Goal: Task Accomplishment & Management: Manage account settings

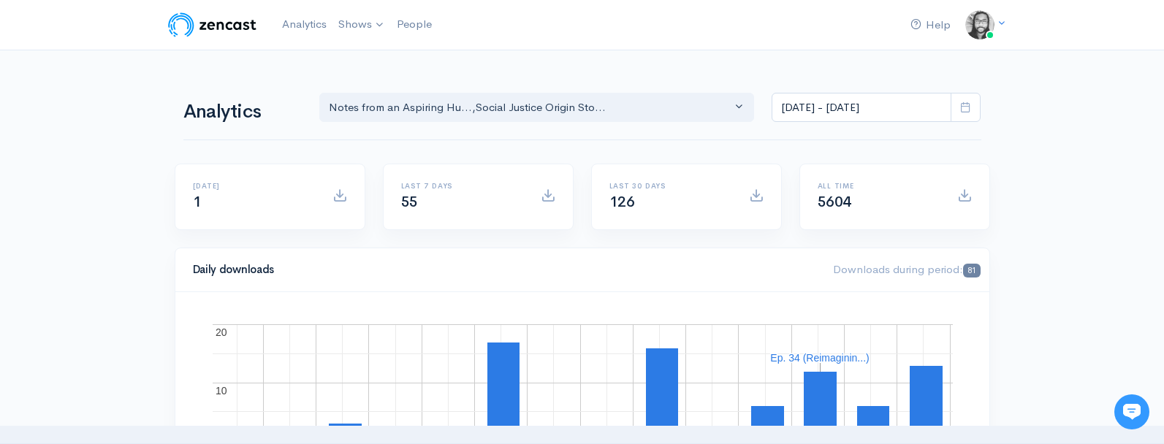
click at [872, 95] on input "Aug 23, 2025 - Sep 5, 2025" at bounding box center [862, 108] width 180 height 30
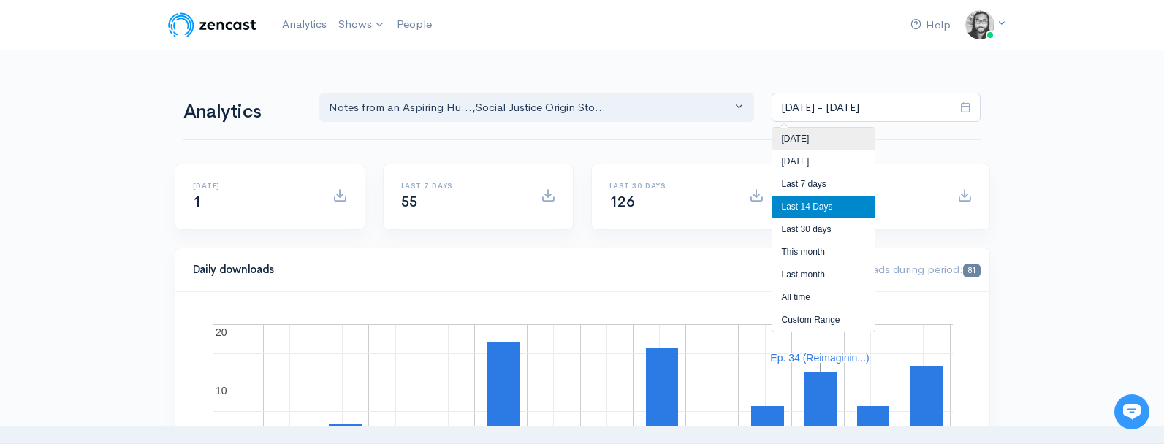
click at [831, 142] on li "Today" at bounding box center [823, 139] width 102 height 23
type input "Sep 5, 2025 - Sep 5, 2025"
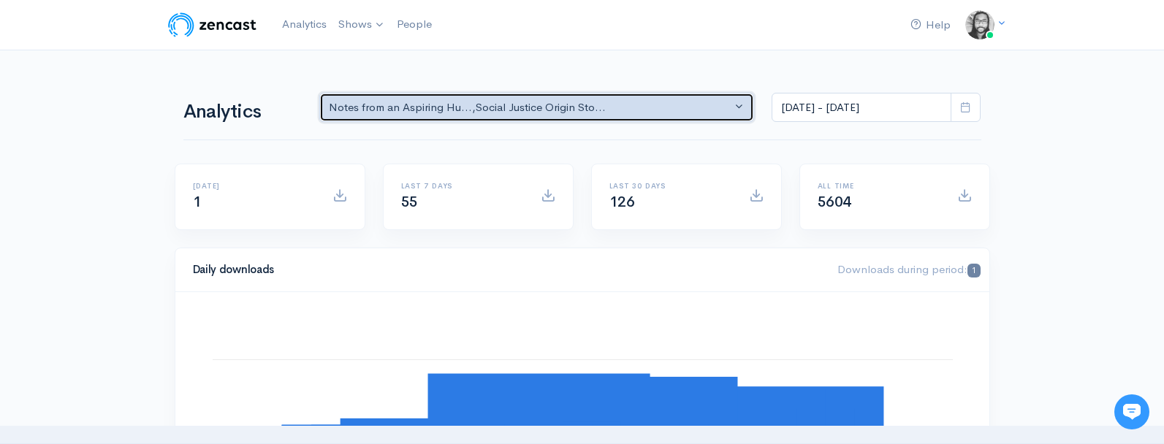
click at [562, 106] on div "Notes from an Aspiring Hu... , Social Justice Origin Sto..." at bounding box center [530, 107] width 403 height 17
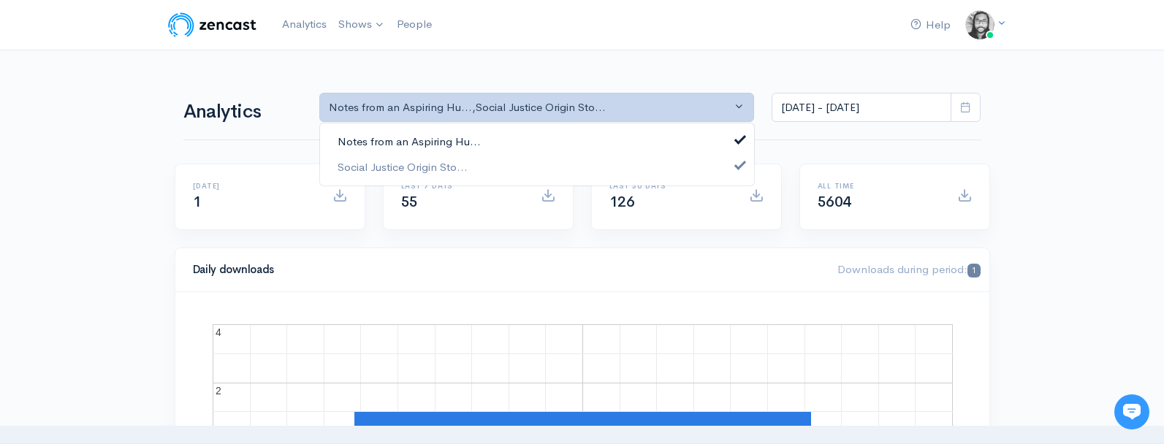
click at [556, 143] on link "Notes from an Aspiring Hu..." at bounding box center [537, 142] width 434 height 26
select select "14701"
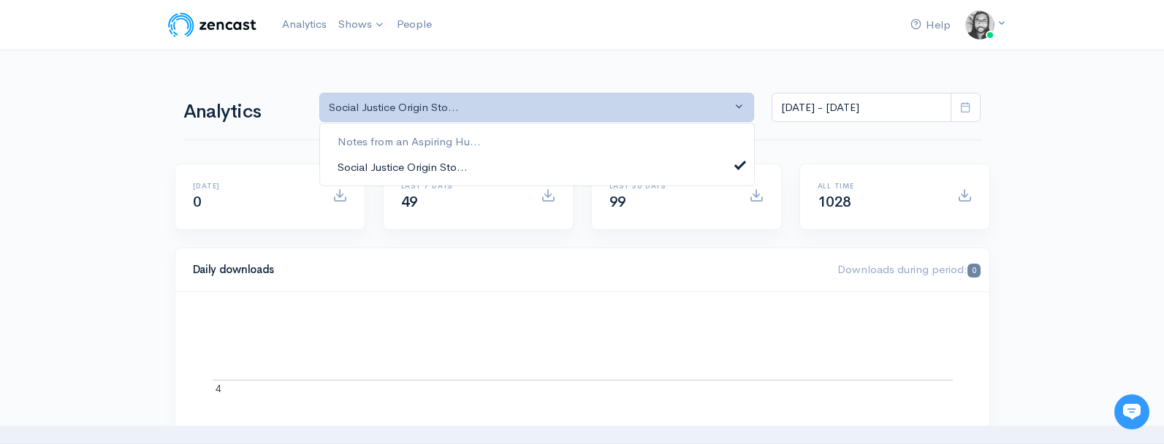
click at [552, 162] on link "Social Justice Origin Sto..." at bounding box center [537, 167] width 434 height 26
click at [555, 131] on link "Notes from an Aspiring Hu..." at bounding box center [537, 142] width 434 height 26
select select "5809"
click at [542, 159] on link "Social Justice Origin Sto..." at bounding box center [537, 167] width 434 height 26
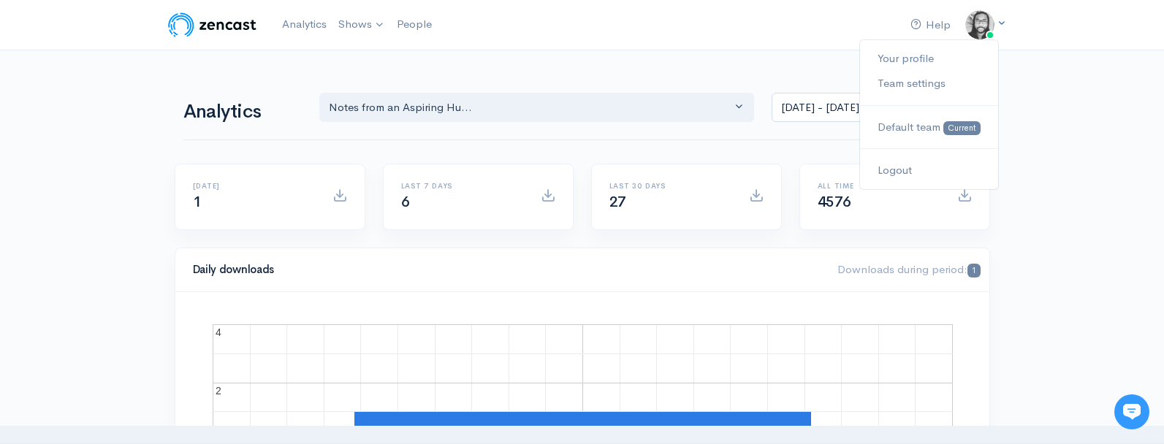
click at [971, 26] on img at bounding box center [979, 24] width 29 height 29
click at [1158, 23] on nav "Help Notifications View all Your profile Team settings Default team Current Log…" at bounding box center [582, 25] width 1164 height 50
click at [242, 20] on img at bounding box center [212, 24] width 93 height 29
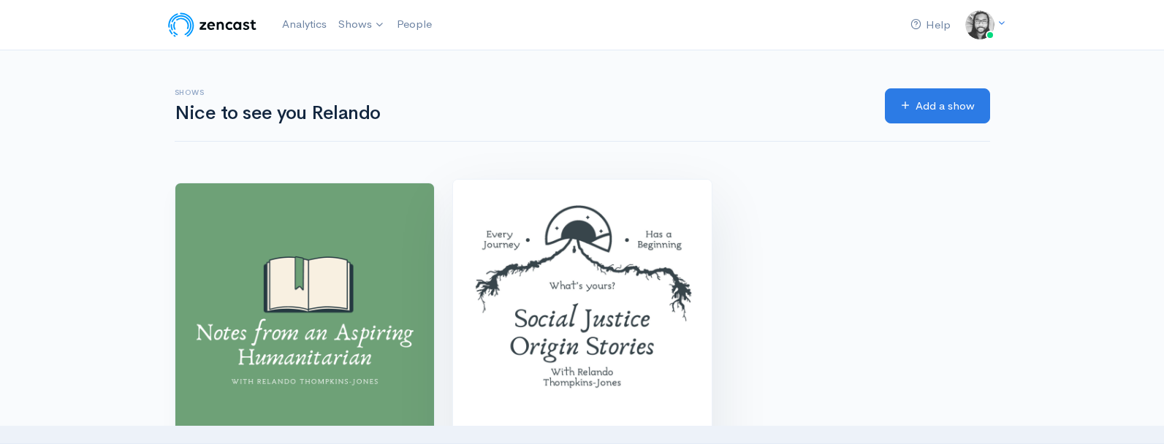
click at [517, 242] on img at bounding box center [582, 309] width 259 height 259
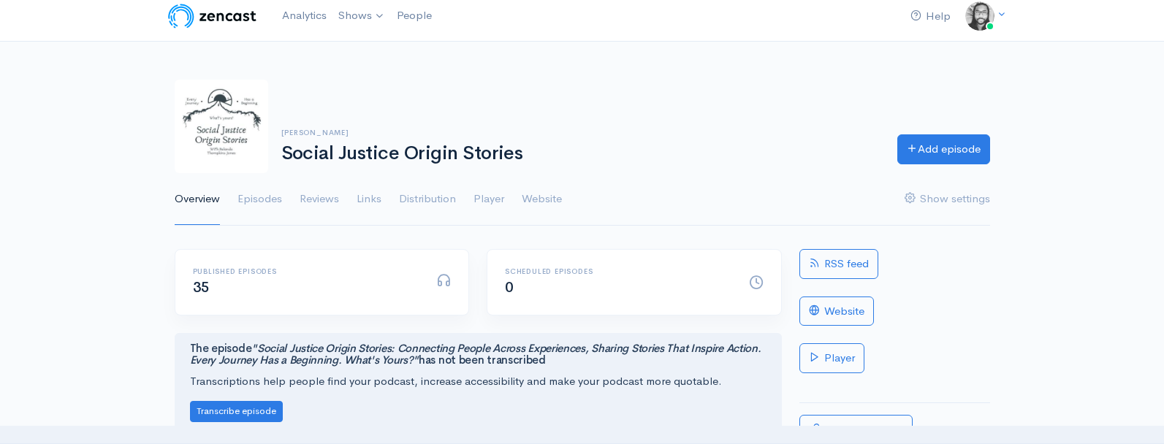
scroll to position [28, 0]
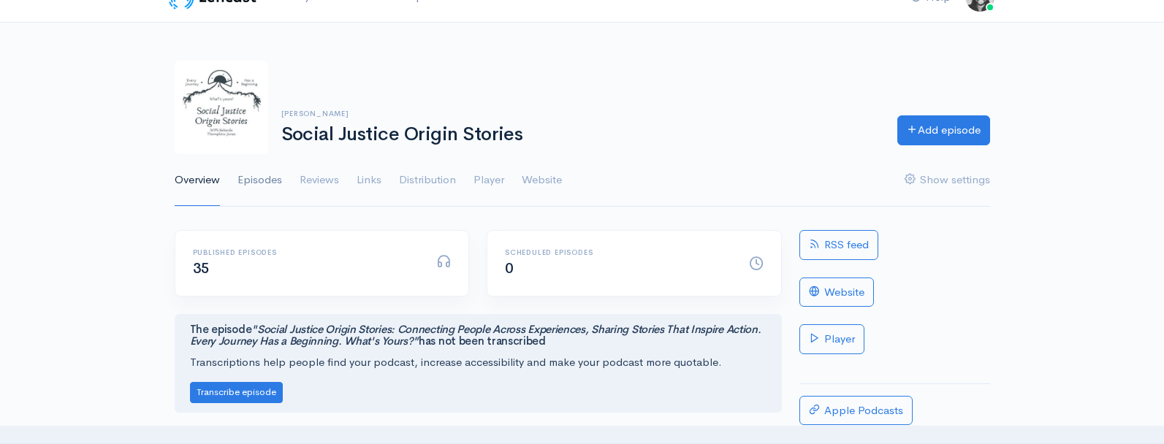
click at [254, 180] on link "Episodes" at bounding box center [259, 180] width 45 height 53
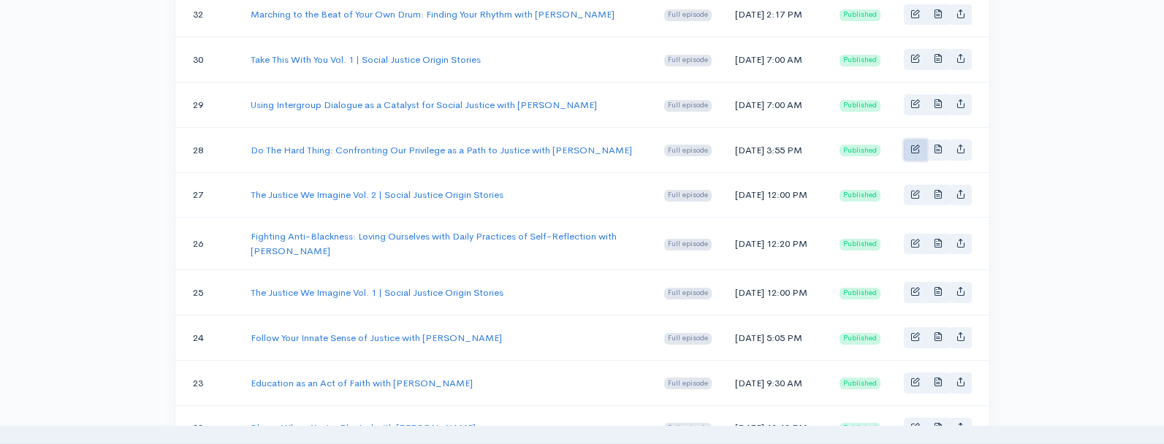
click at [907, 161] on link "Basic example" at bounding box center [915, 150] width 23 height 21
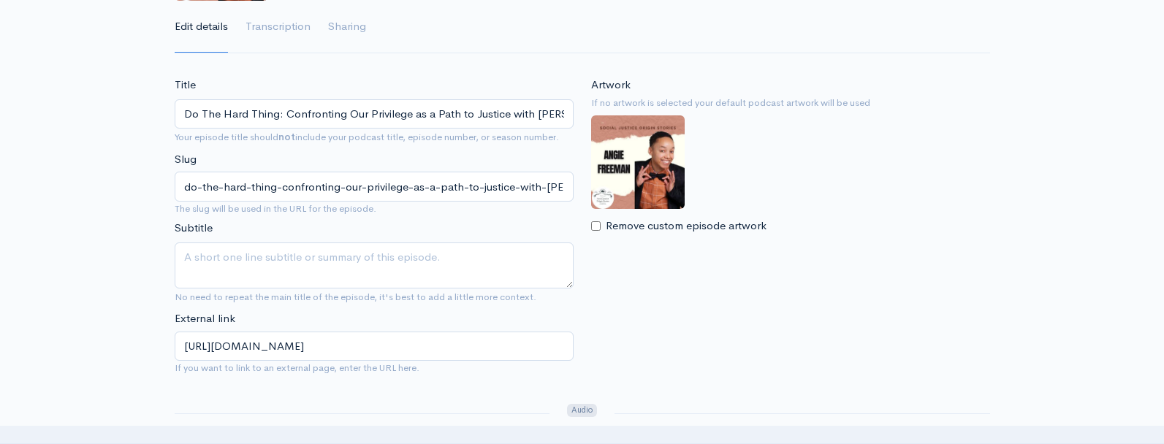
click at [607, 183] on img at bounding box center [638, 162] width 94 height 94
click at [597, 224] on input "Remove custom episode artwork" at bounding box center [595, 225] width 9 height 9
checkbox input "true"
click at [750, 251] on input "Choose file" at bounding box center [682, 258] width 183 height 30
type input "C:\fakepath\Angie Freeman sjos podcast cover .jpg"
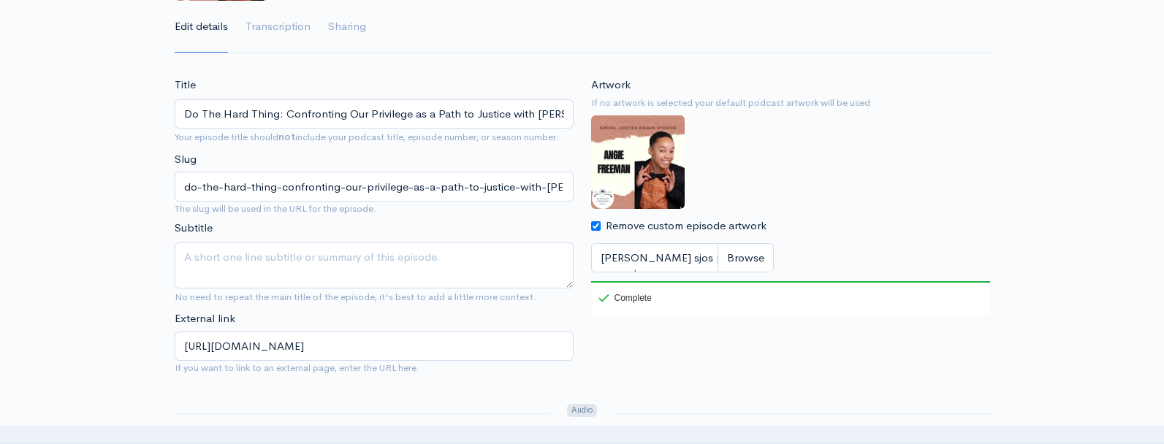
click at [594, 226] on input "Remove custom episode artwork" at bounding box center [595, 225] width 9 height 9
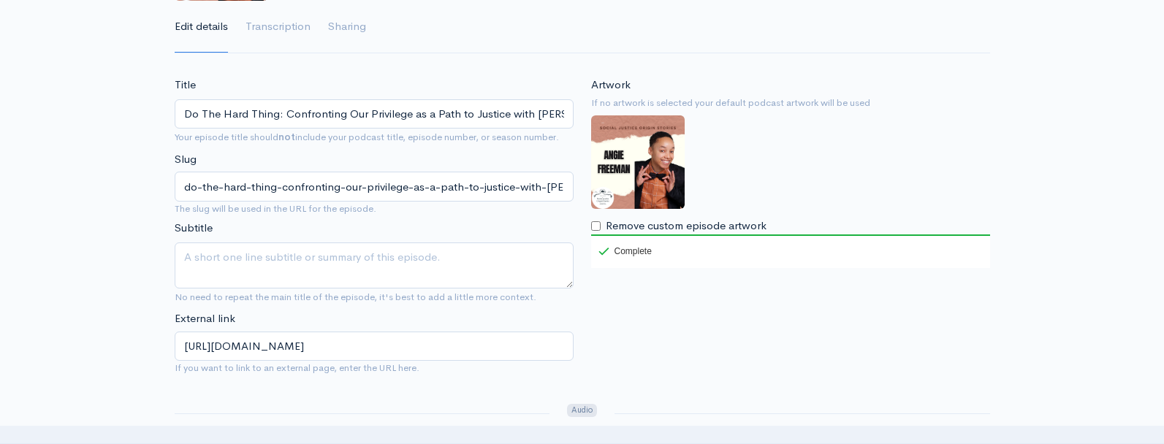
click at [594, 226] on input "Remove custom episode artwork" at bounding box center [595, 225] width 9 height 9
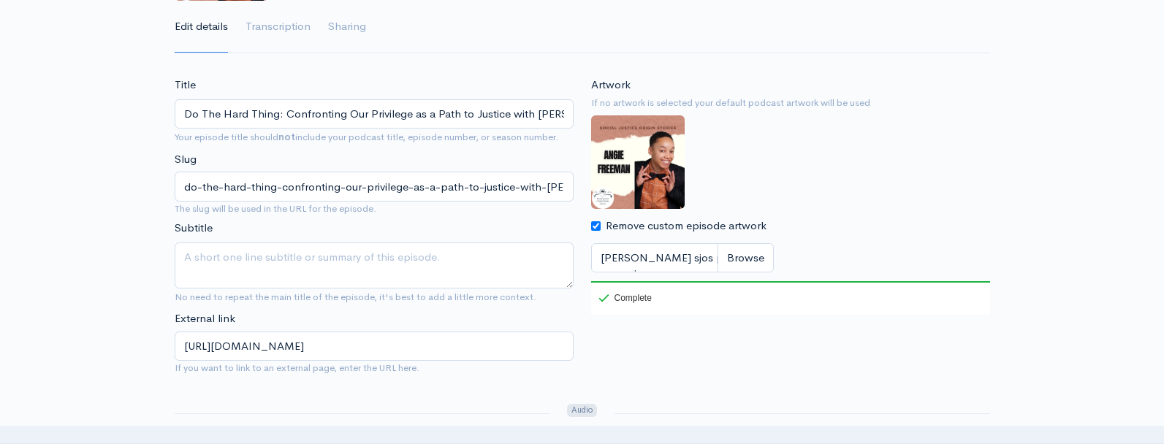
click at [591, 225] on input "Remove custom episode artwork" at bounding box center [595, 225] width 9 height 9
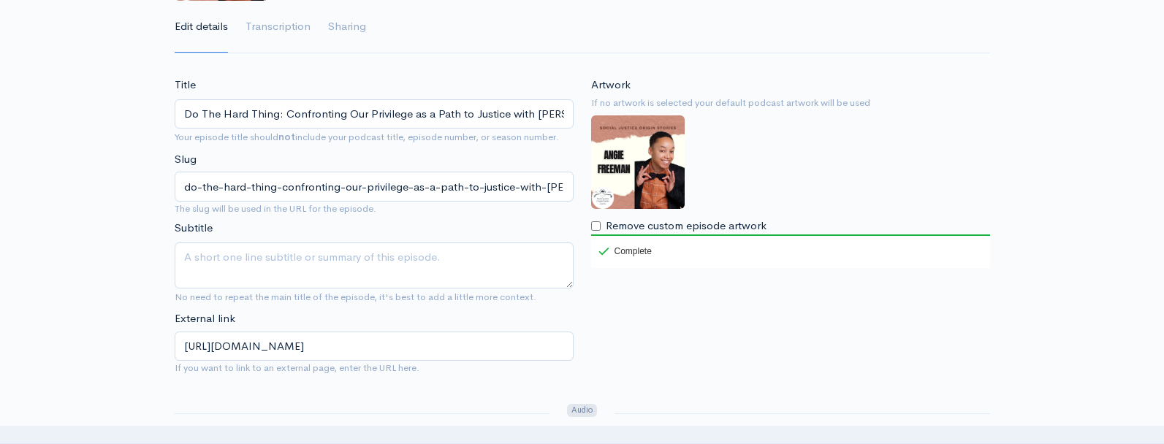
click at [904, 203] on div "Artwork If no artwork is selected your default podcast artwork will be used Rem…" at bounding box center [790, 172] width 399 height 191
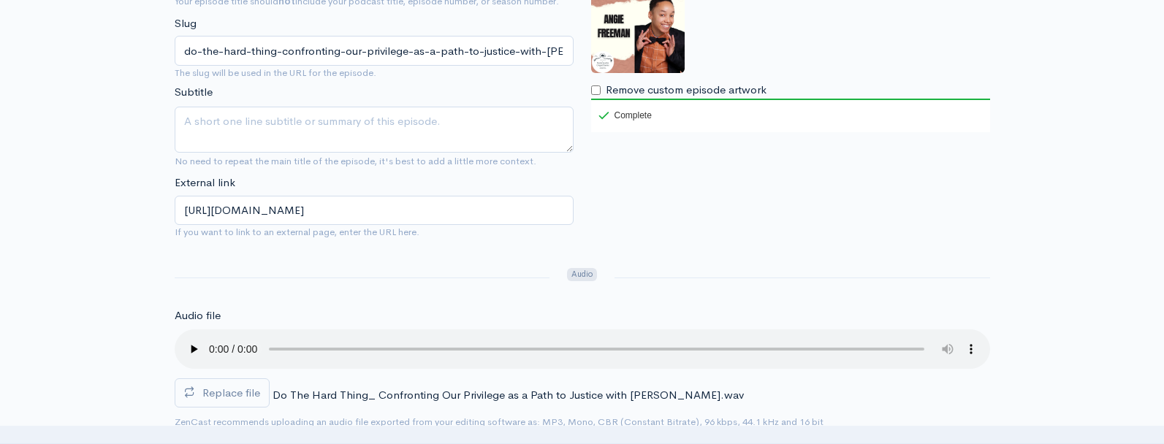
click at [677, 52] on img at bounding box center [638, 27] width 94 height 94
click at [703, 91] on label "Remove custom episode artwork" at bounding box center [686, 90] width 161 height 17
click at [601, 91] on input "Remove custom episode artwork" at bounding box center [595, 89] width 9 height 9
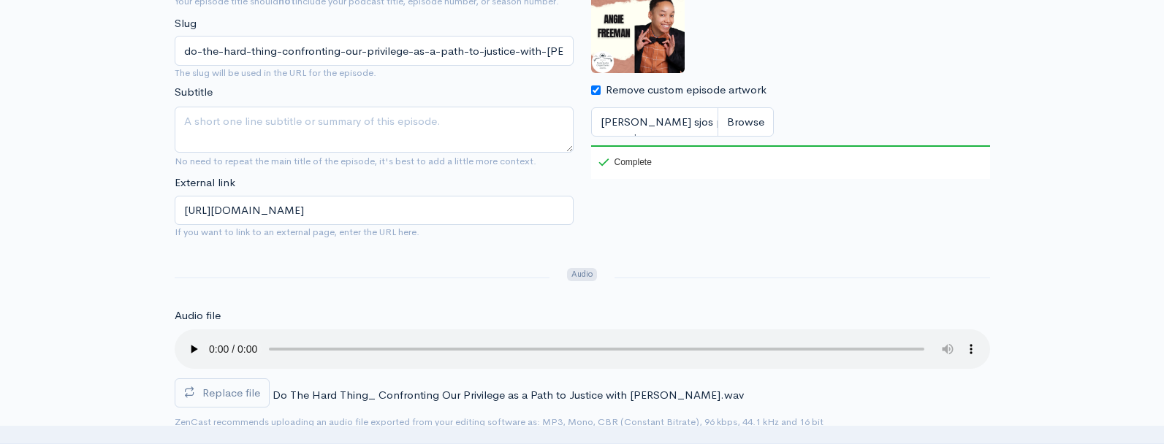
click at [593, 85] on input "Remove custom episode artwork" at bounding box center [595, 89] width 9 height 9
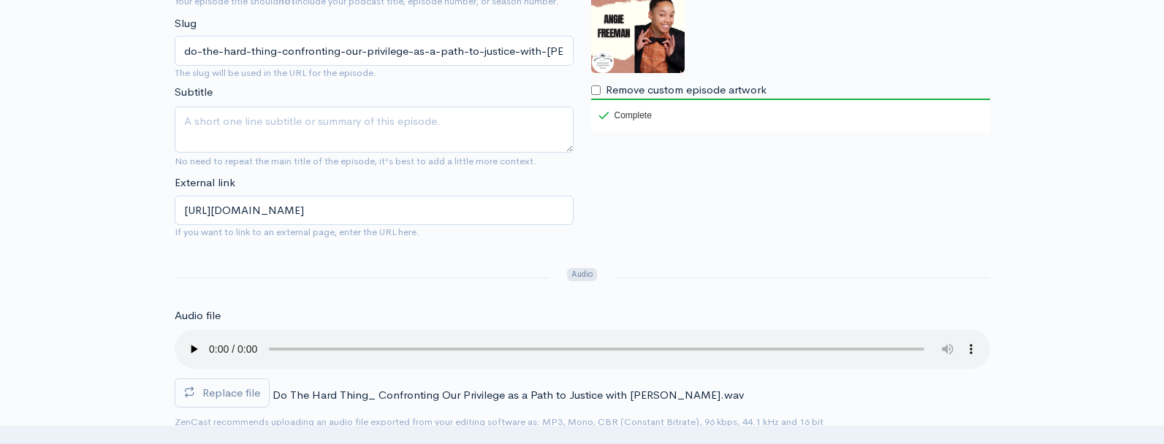
click at [593, 85] on input "Remove custom episode artwork" at bounding box center [595, 89] width 9 height 9
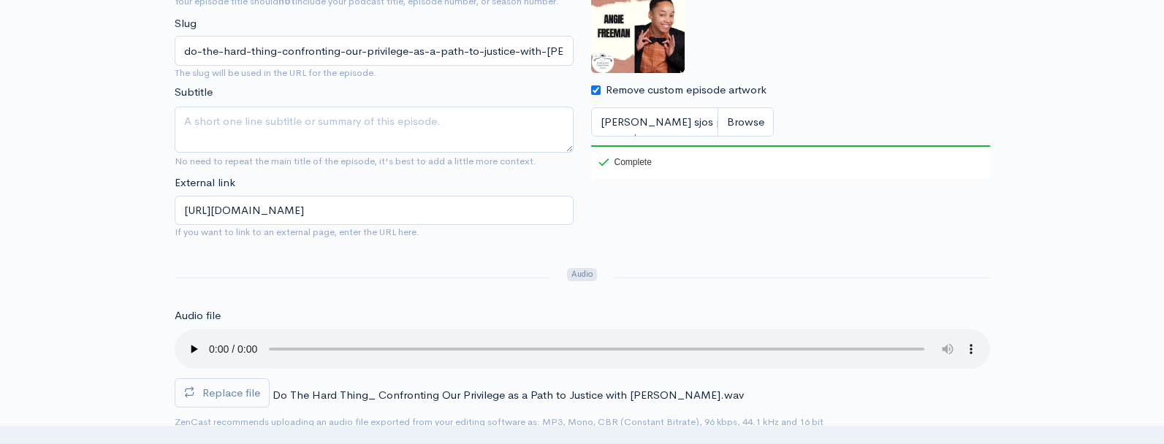
click at [593, 85] on input "Remove custom episode artwork" at bounding box center [595, 89] width 9 height 9
checkbox input "false"
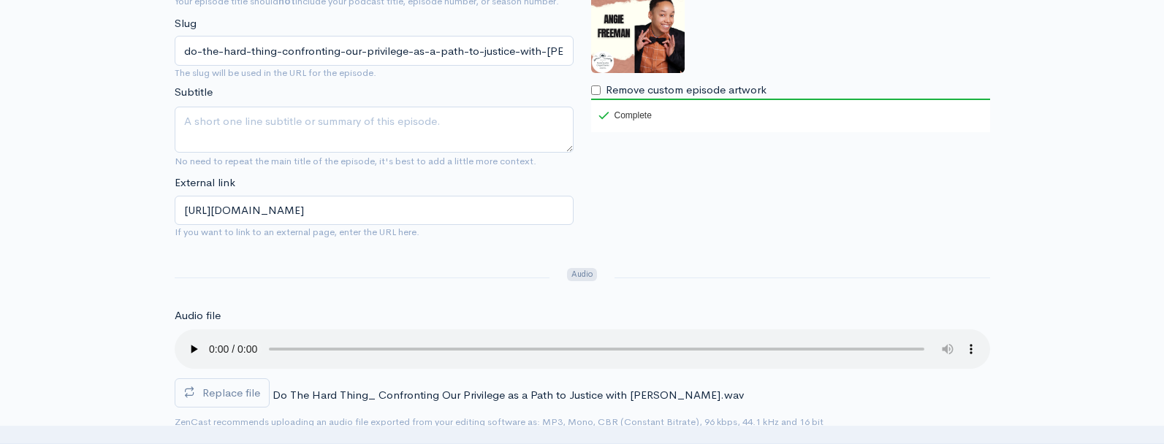
click at [622, 201] on div "Artwork If no artwork is selected your default podcast artwork will be used Rem…" at bounding box center [790, 95] width 416 height 308
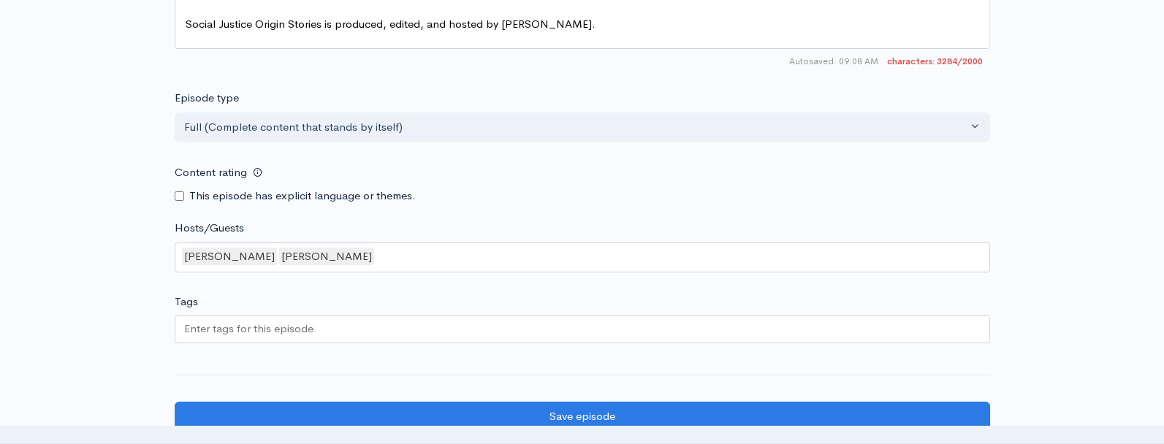
scroll to position [2115, 0]
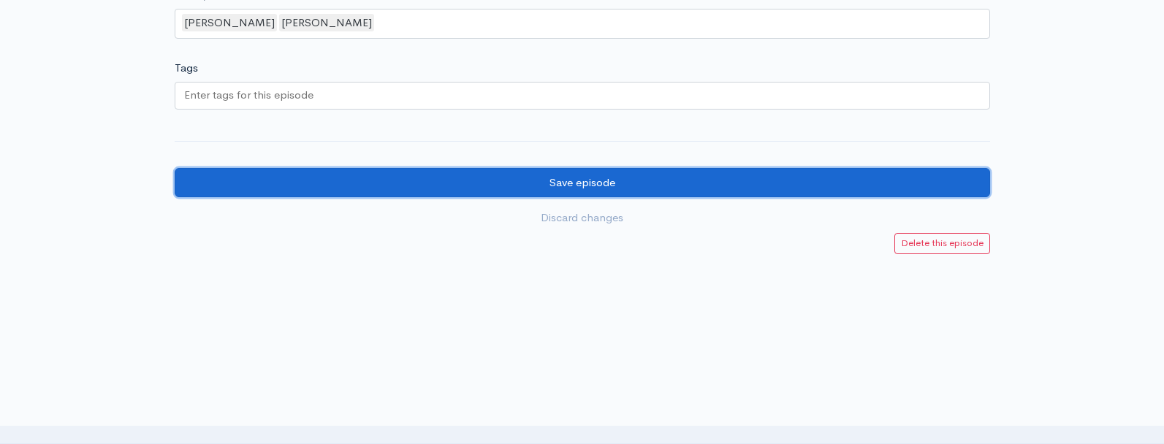
click at [621, 189] on input "Save episode" at bounding box center [582, 183] width 815 height 30
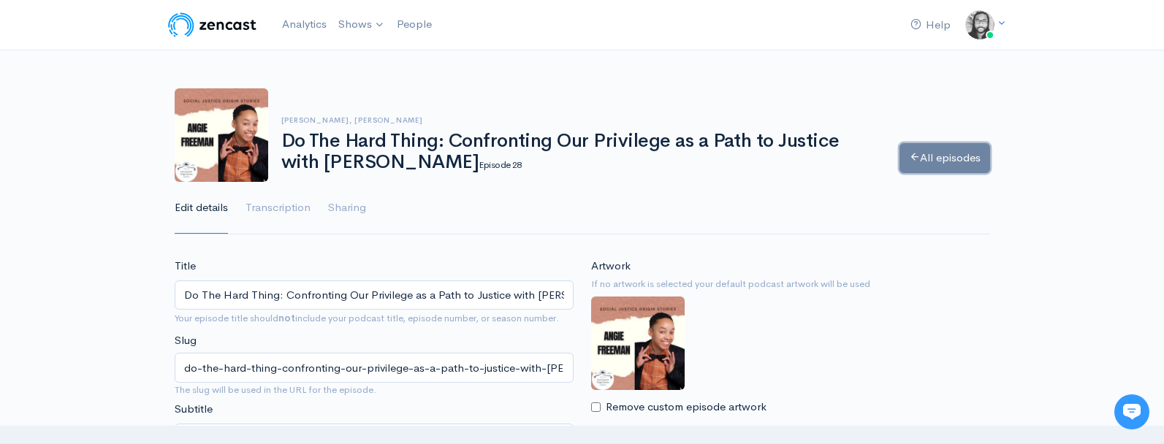
click at [949, 156] on link "All episodes" at bounding box center [944, 158] width 91 height 30
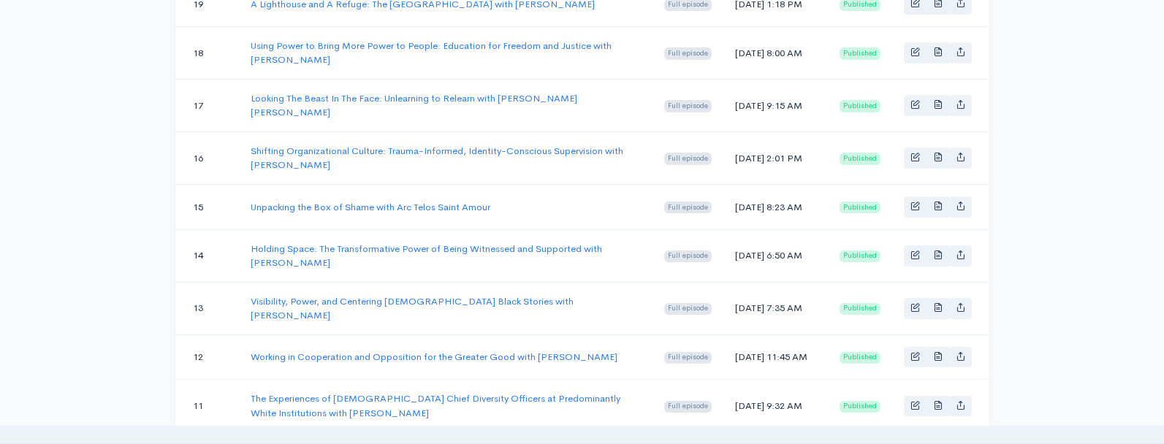
scroll to position [1073, 0]
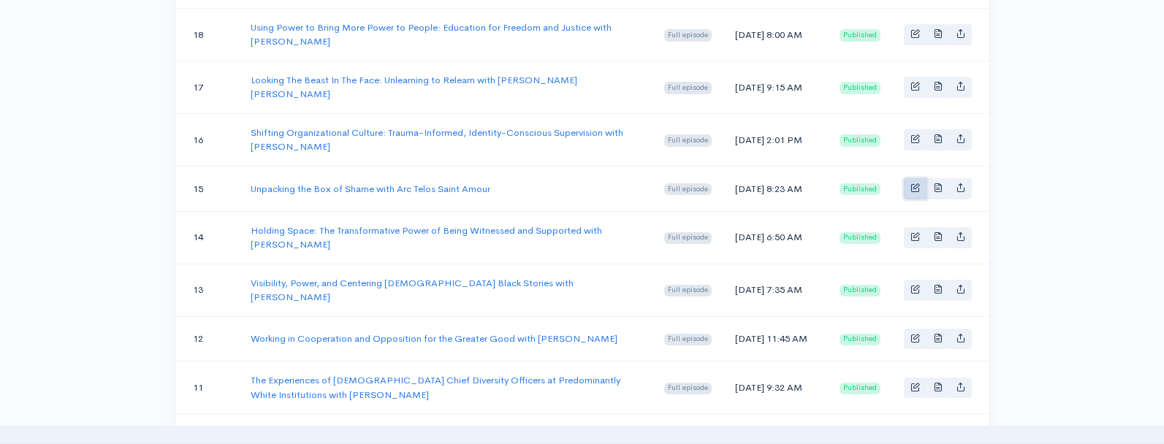
click at [907, 199] on link "Basic example" at bounding box center [915, 188] width 23 height 21
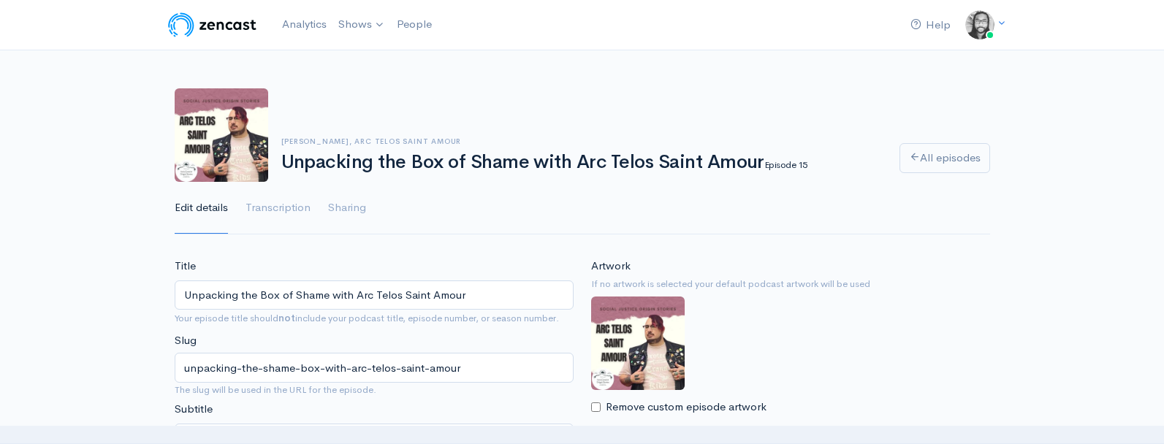
click at [613, 365] on img at bounding box center [638, 344] width 94 height 94
click at [599, 406] on input "Remove custom episode artwork" at bounding box center [595, 407] width 9 height 9
checkbox input "true"
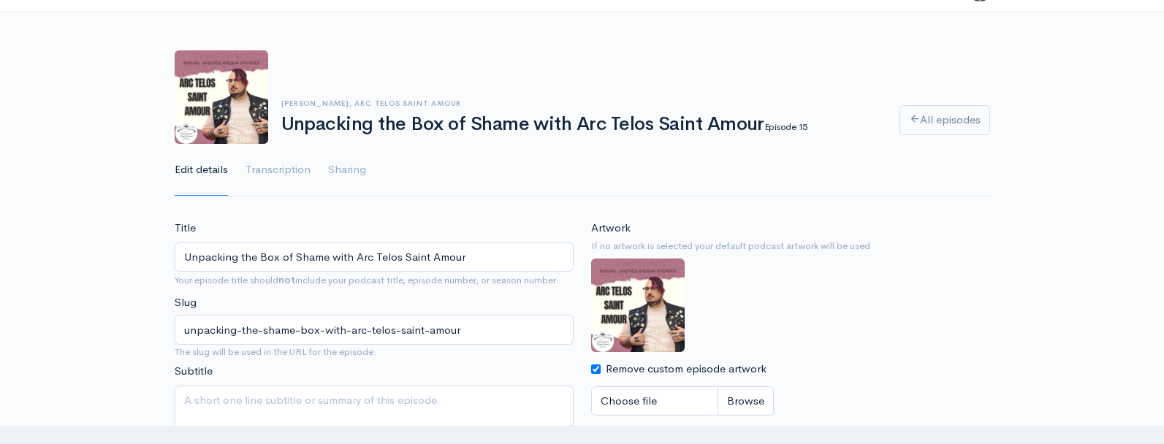
scroll to position [47, 0]
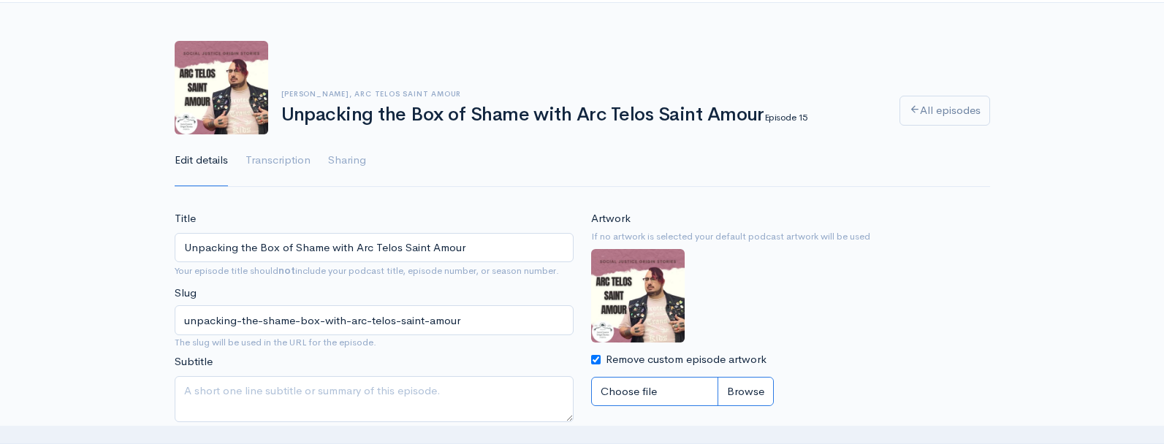
click at [744, 389] on input "Choose file" at bounding box center [682, 392] width 183 height 30
type input "C:\fakepath\arc telos saint amour sjos podcast cover .jpg"
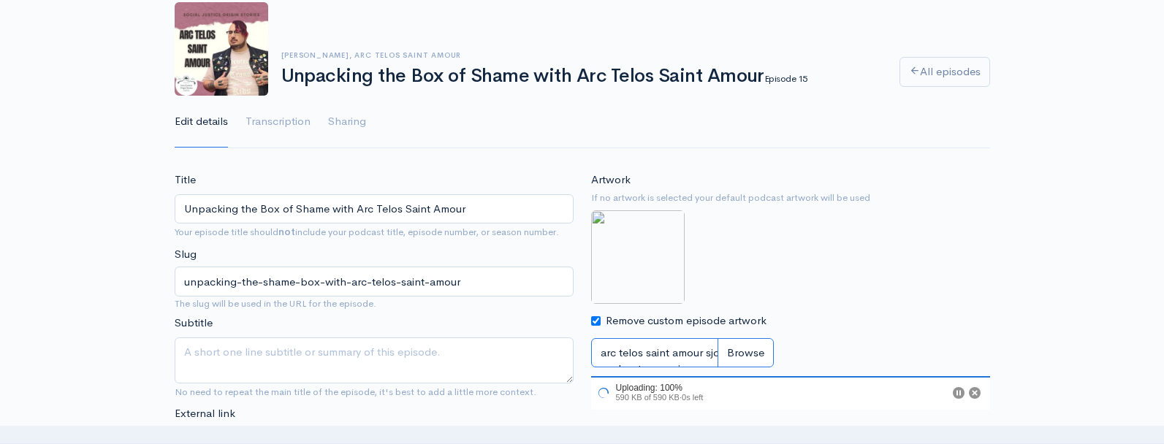
scroll to position [96, 0]
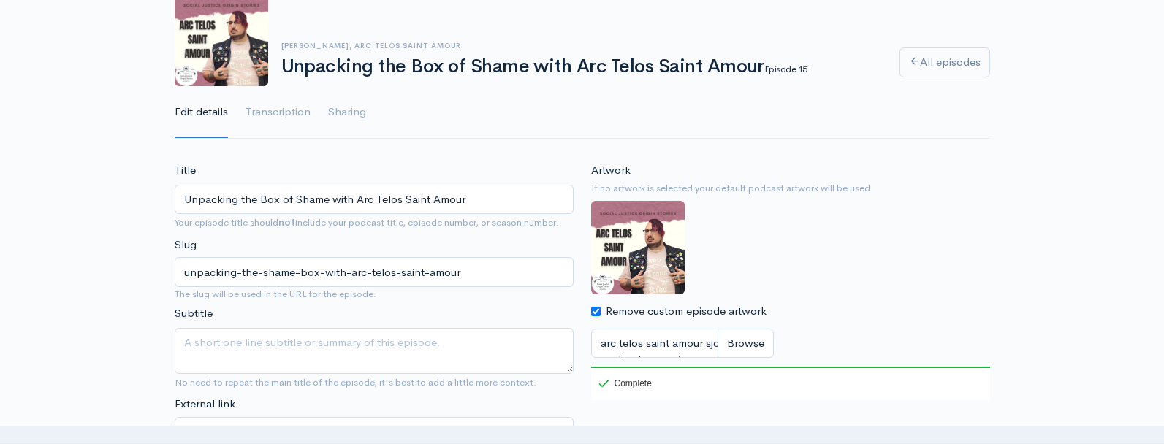
click at [591, 311] on input "Remove custom episode artwork" at bounding box center [595, 311] width 9 height 9
checkbox input "false"
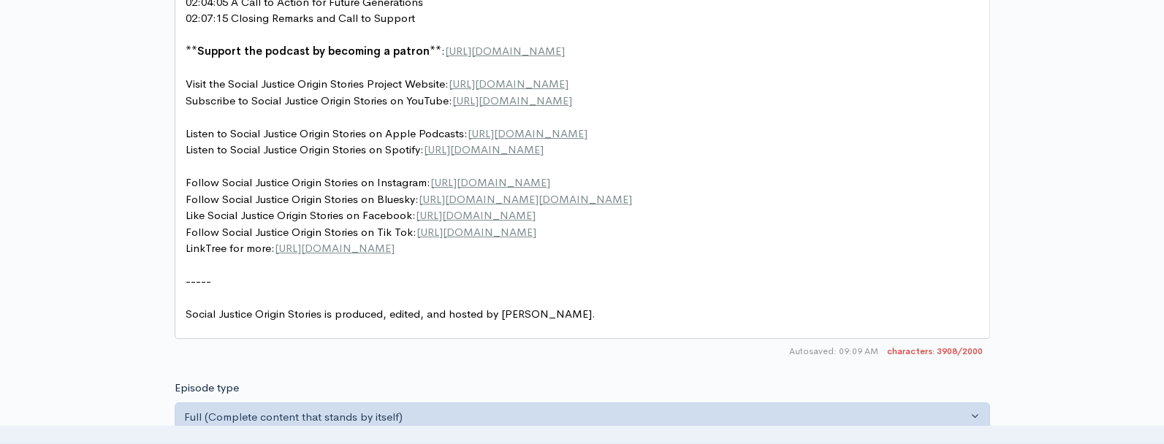
scroll to position [2230, 0]
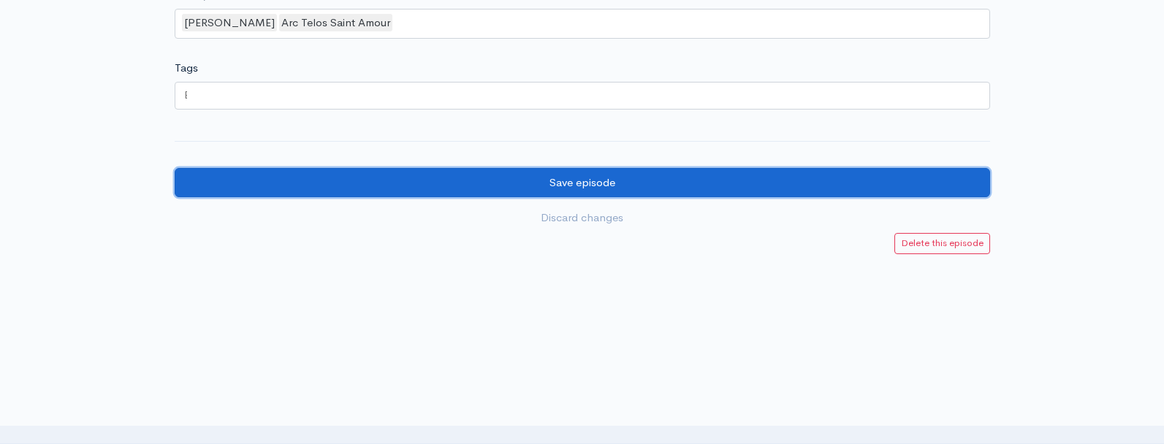
click at [605, 188] on input "Save episode" at bounding box center [582, 183] width 815 height 30
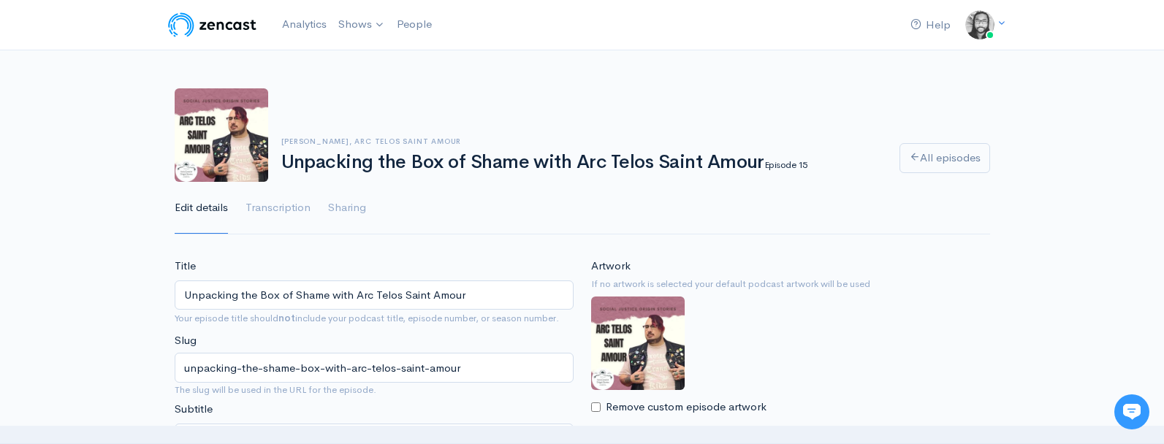
click at [226, 23] on img at bounding box center [212, 24] width 93 height 29
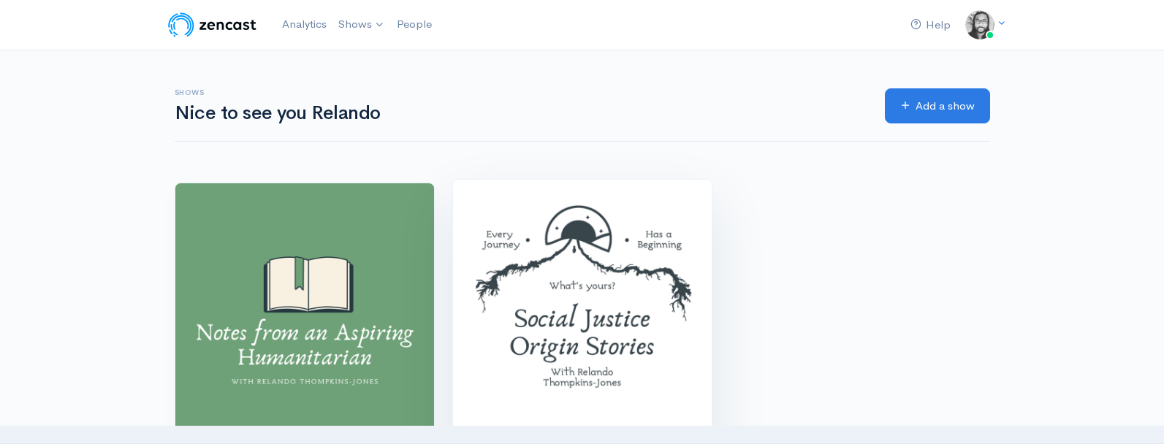
click at [671, 209] on img at bounding box center [582, 309] width 259 height 259
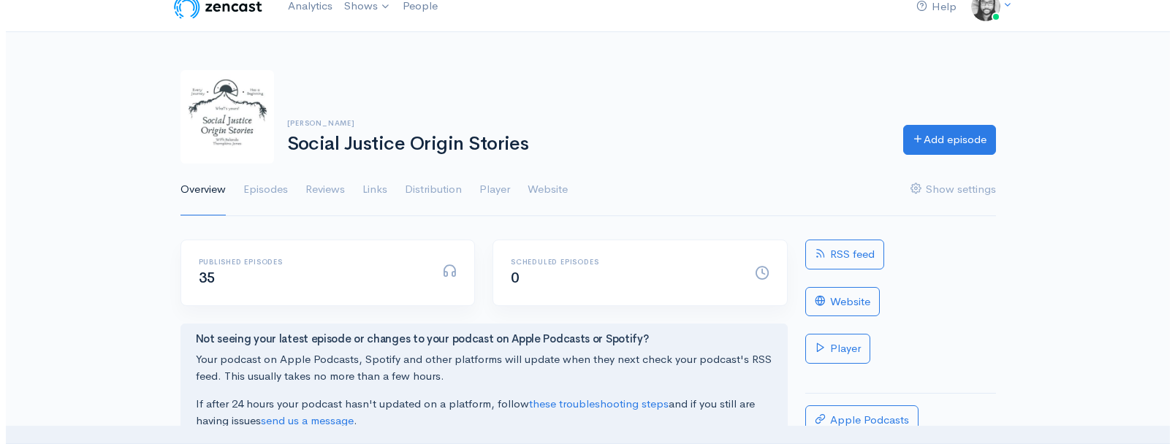
scroll to position [149, 0]
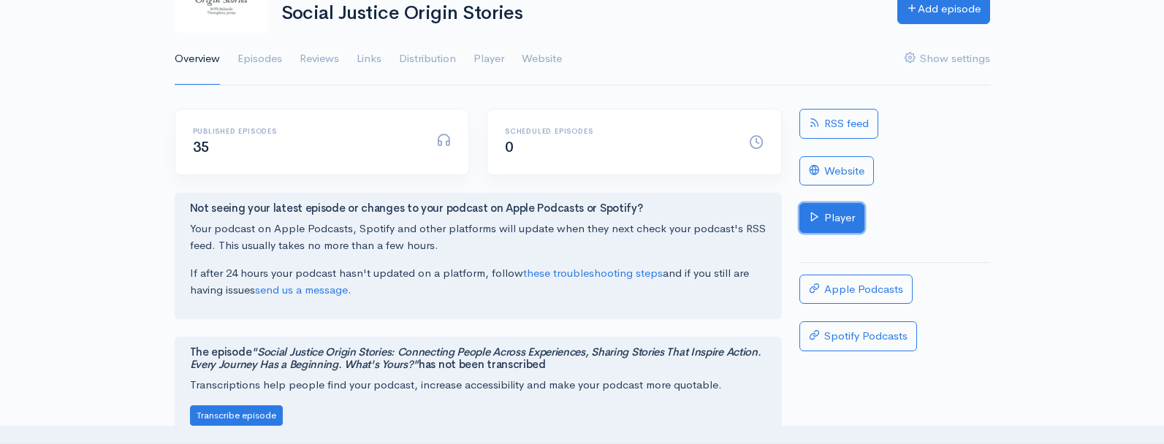
click at [827, 222] on link "Player" at bounding box center [831, 218] width 65 height 30
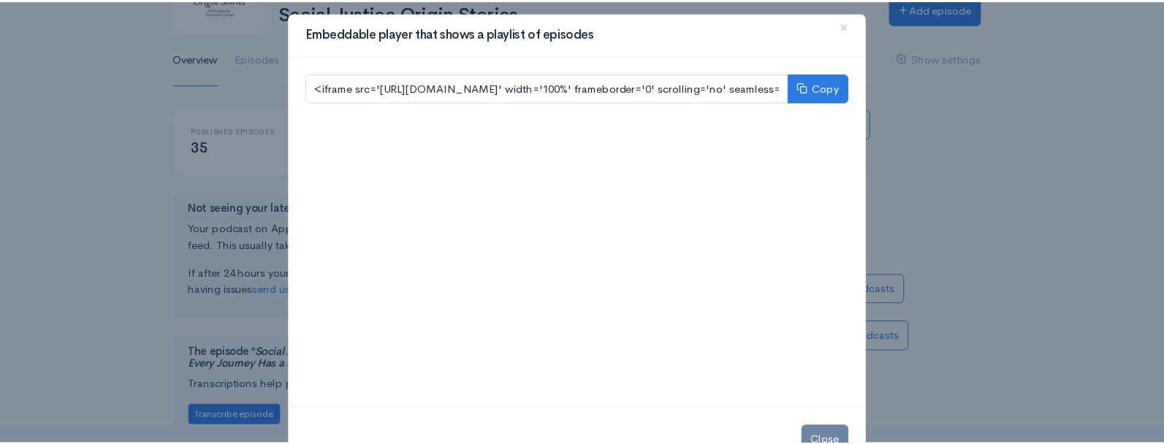
scroll to position [0, 0]
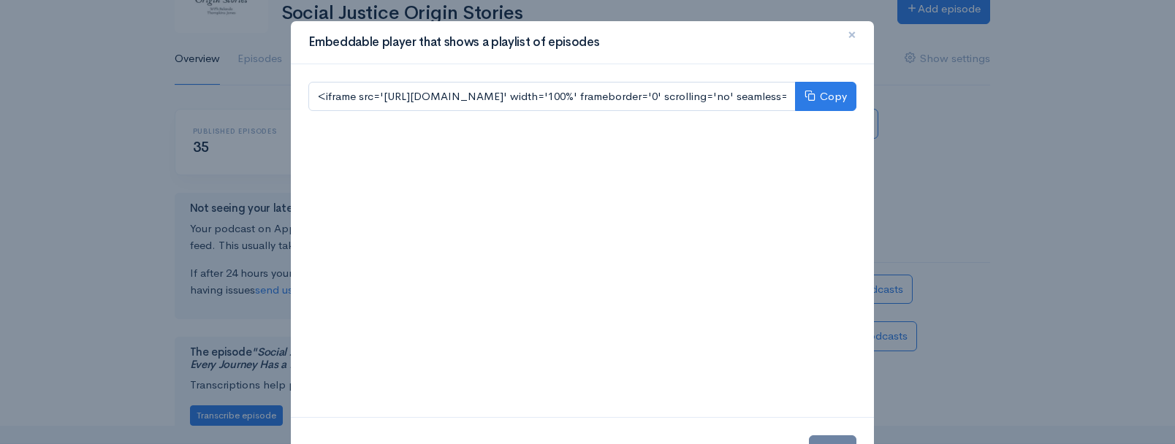
click at [847, 36] on span "×" at bounding box center [851, 34] width 9 height 21
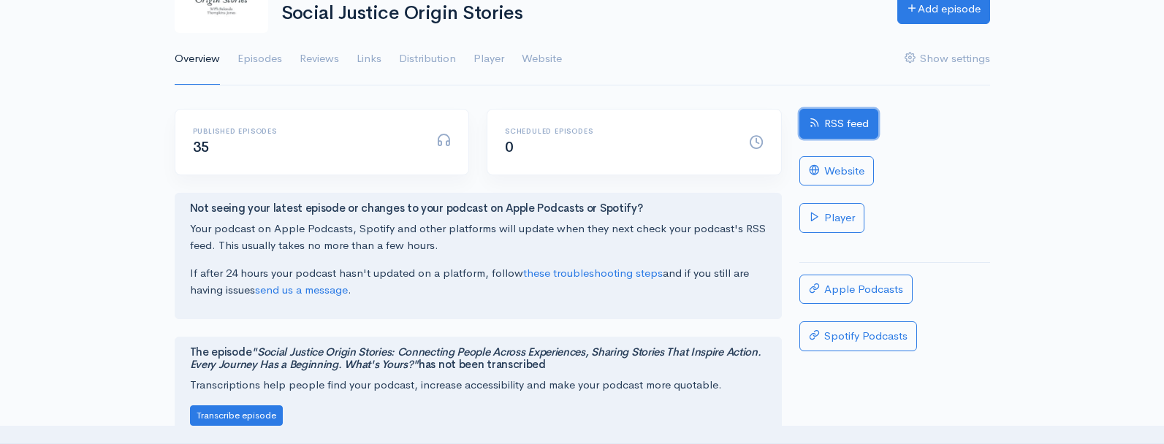
click at [857, 126] on link "RSS feed" at bounding box center [838, 124] width 79 height 30
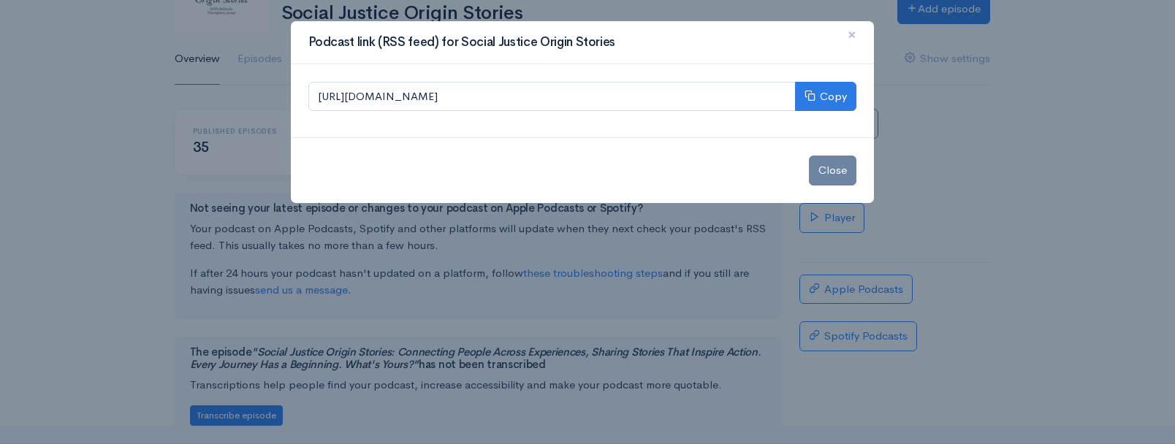
click at [857, 35] on button "×" at bounding box center [852, 35] width 44 height 40
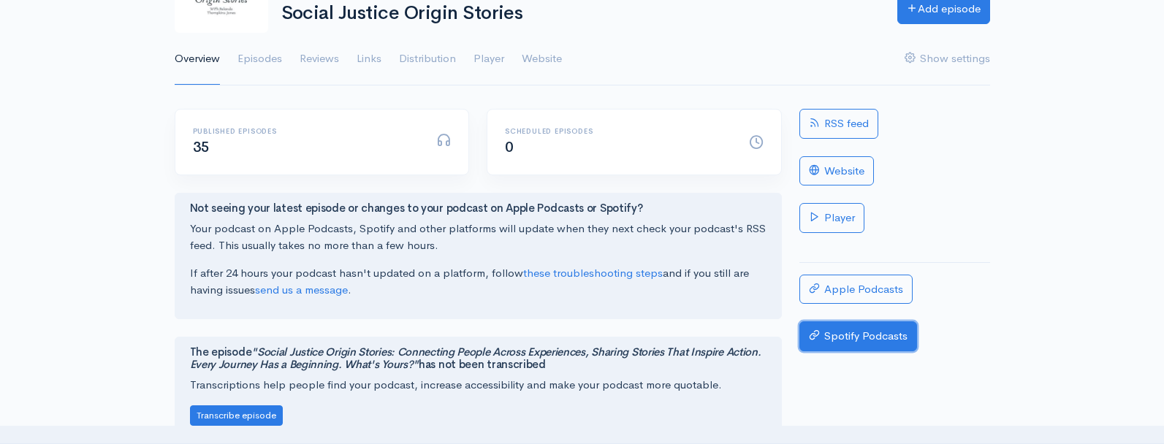
click at [856, 334] on link "Spotify Podcasts" at bounding box center [858, 336] width 118 height 30
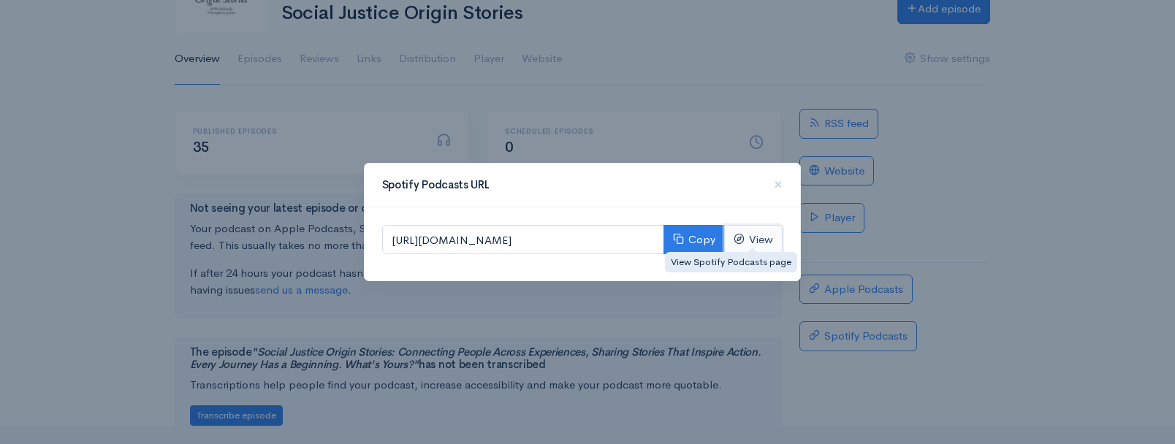
click at [761, 245] on link "View" at bounding box center [753, 240] width 58 height 30
click at [736, 97] on div "Spotify Podcasts URL × [URL][DOMAIN_NAME] Copy View" at bounding box center [587, 222] width 1175 height 444
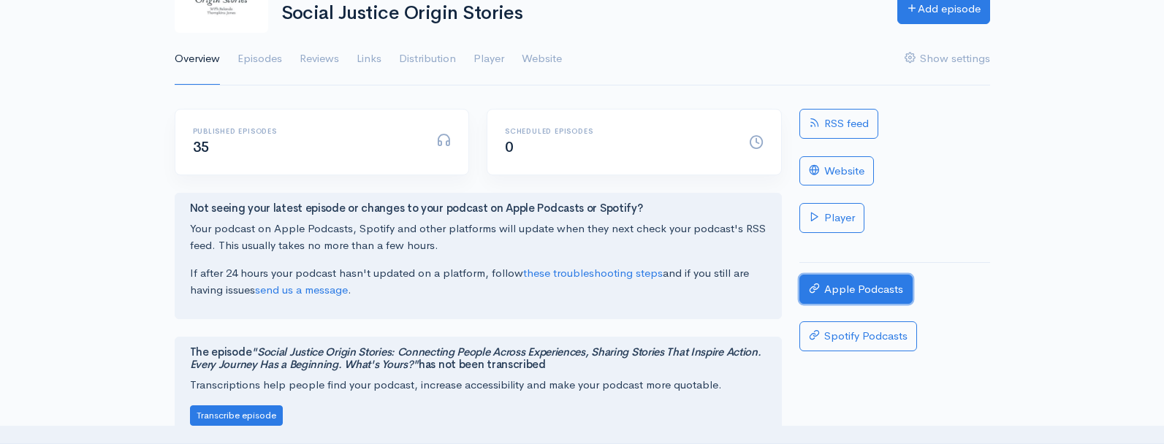
click at [849, 296] on link "Apple Podcasts" at bounding box center [855, 290] width 113 height 30
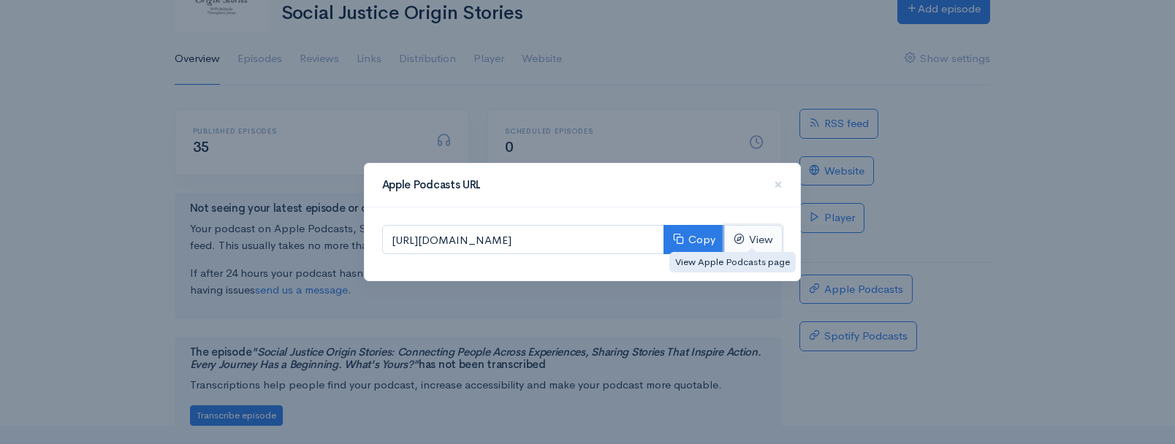
click at [761, 245] on link "View" at bounding box center [753, 240] width 58 height 30
click at [955, 111] on div "Apple Podcasts URL × [URL][DOMAIN_NAME] Copy View" at bounding box center [587, 222] width 1175 height 444
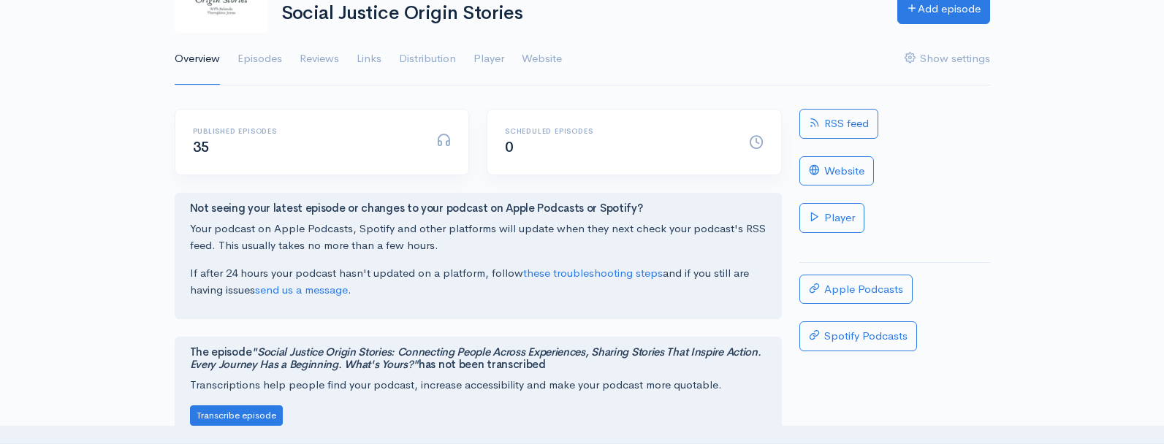
click at [955, 111] on div "RSS feed Website Player Apple Podcasts Spotify Podcasts" at bounding box center [895, 339] width 208 height 460
click at [850, 172] on link "Website" at bounding box center [836, 171] width 75 height 30
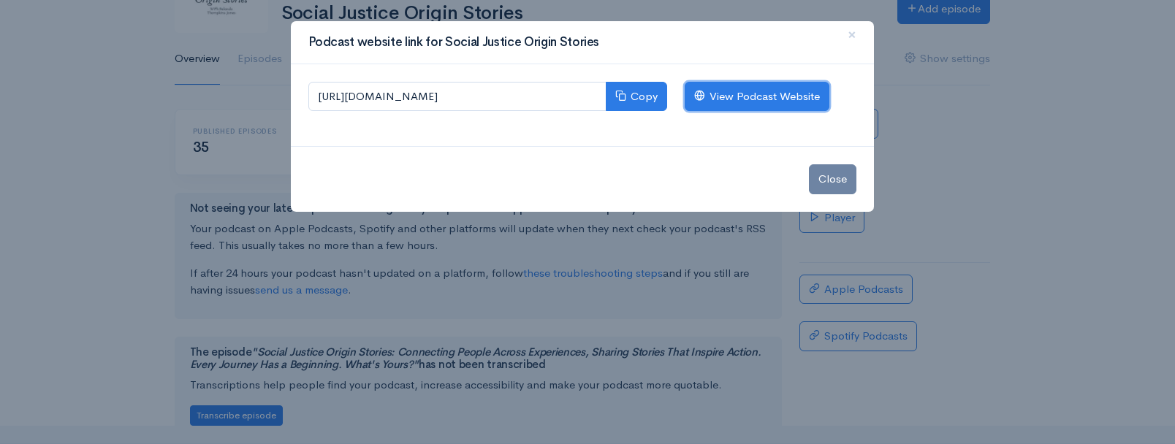
click at [772, 104] on link "View Podcast Website" at bounding box center [757, 97] width 145 height 30
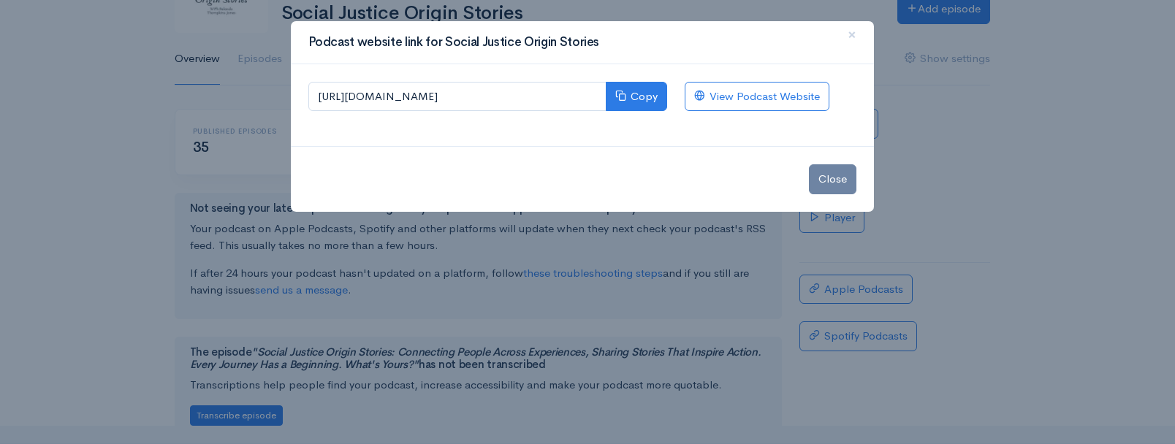
click at [927, 48] on div "Podcast website link for Social Justice Origin Stories × [URL][DOMAIN_NAME] Cop…" at bounding box center [587, 222] width 1175 height 444
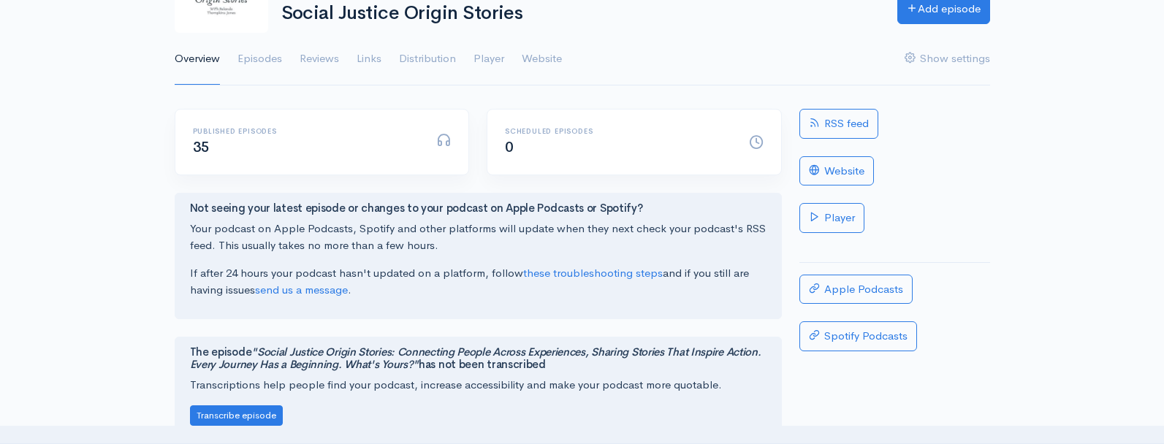
click at [823, 45] on ul "Overview Episodes Reviews Links Distribution Player Website Show settings" at bounding box center [582, 59] width 815 height 53
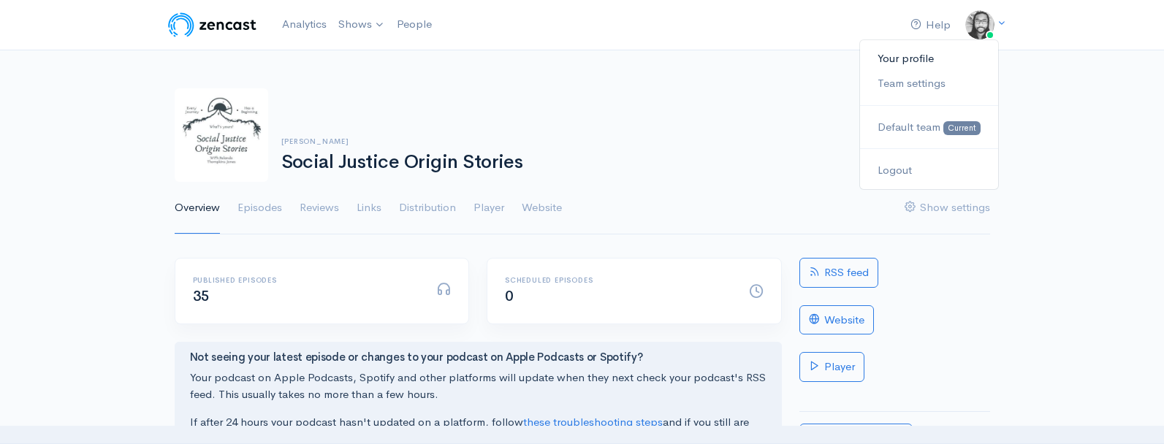
click at [921, 59] on link "Your profile" at bounding box center [928, 59] width 137 height 26
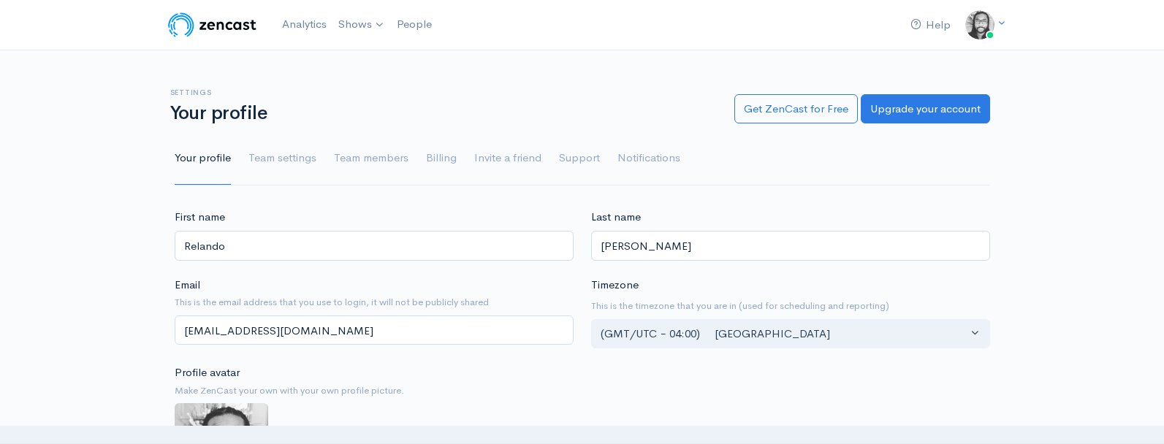
click at [664, 75] on div "Settings Your profile Get ZenCast for Free Upgrade your account Your profile Te…" at bounding box center [582, 128] width 815 height 115
click at [224, 33] on img at bounding box center [212, 24] width 93 height 29
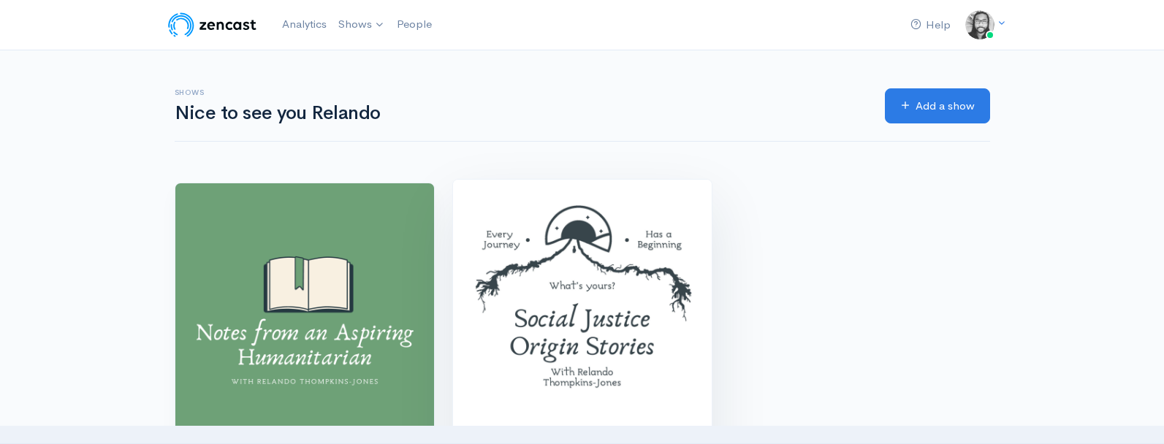
click at [524, 316] on img at bounding box center [582, 309] width 259 height 259
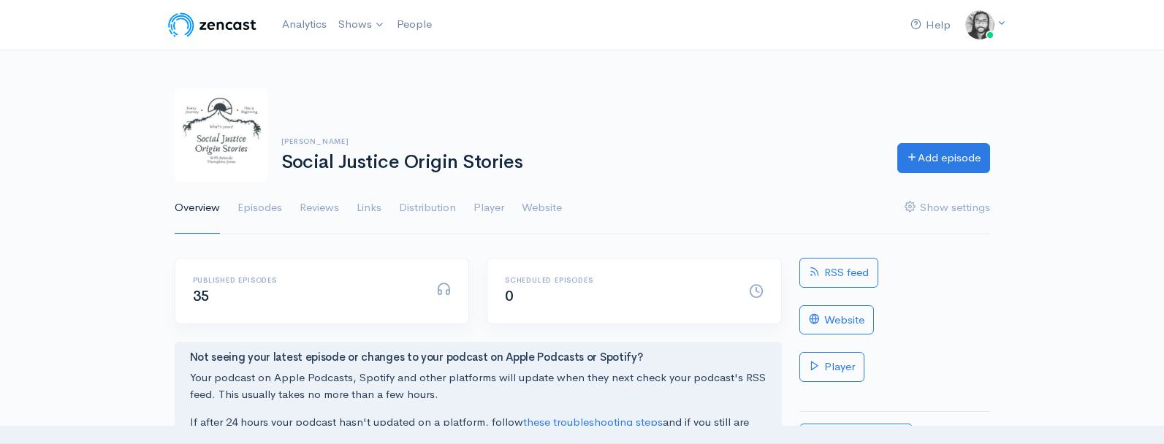
click at [83, 213] on div "[PERSON_NAME] Social Justice Origin Stories Add episode Overview Episodes Revie…" at bounding box center [582, 153] width 1164 height 164
click at [278, 215] on link "Episodes" at bounding box center [259, 208] width 45 height 53
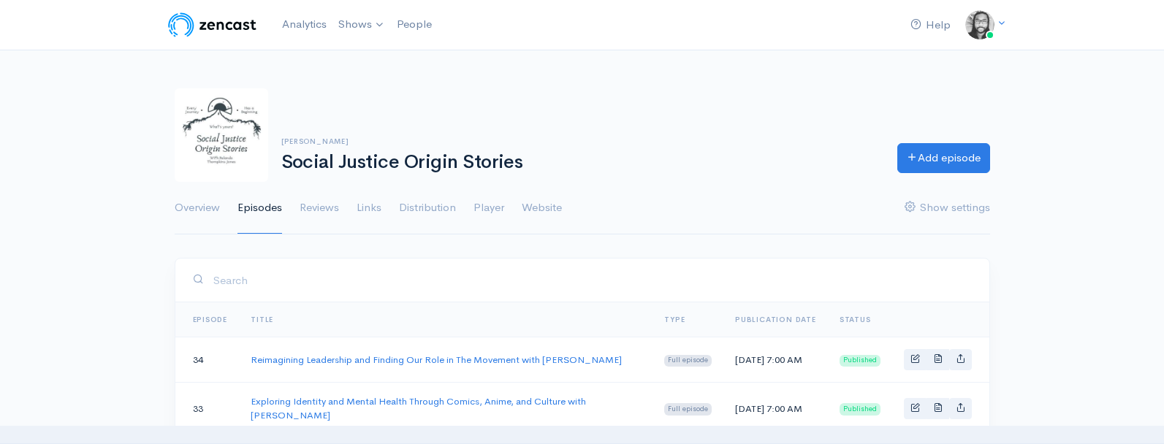
click at [57, 230] on div "[PERSON_NAME] Social Justice Origin Stories Add episode Overview Episodes Revie…" at bounding box center [582, 153] width 1164 height 164
click at [88, 216] on div "[PERSON_NAME] Social Justice Origin Stories Add episode Overview Episodes Revie…" at bounding box center [582, 153] width 1164 height 164
click at [84, 213] on div "[PERSON_NAME] Social Justice Origin Stories Add episode Overview Episodes Revie…" at bounding box center [582, 153] width 1164 height 164
click at [333, 102] on div "[PERSON_NAME] Social Justice Origin Stories Add episode" at bounding box center [582, 135] width 833 height 94
